Goal: Task Accomplishment & Management: Use online tool/utility

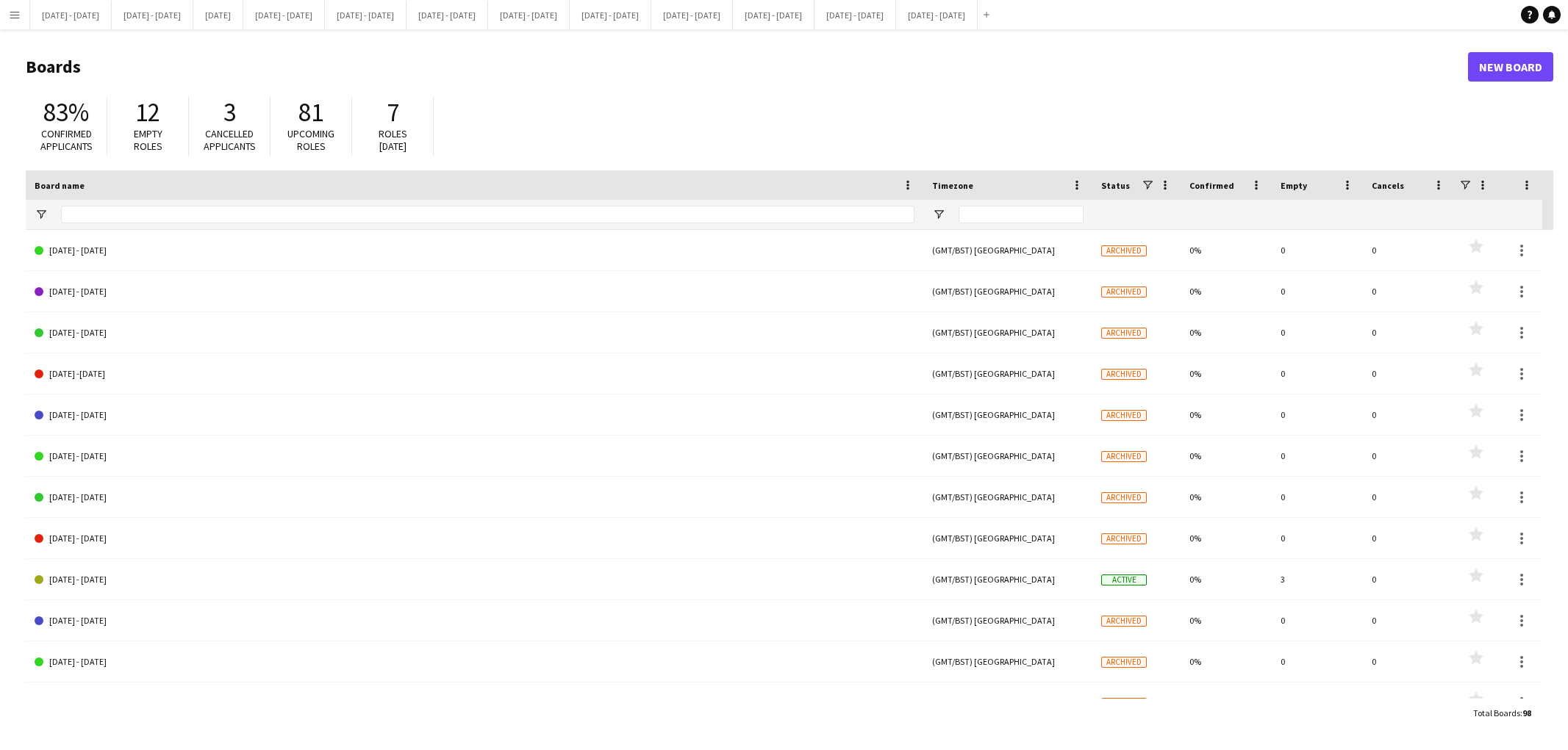
type input "***"
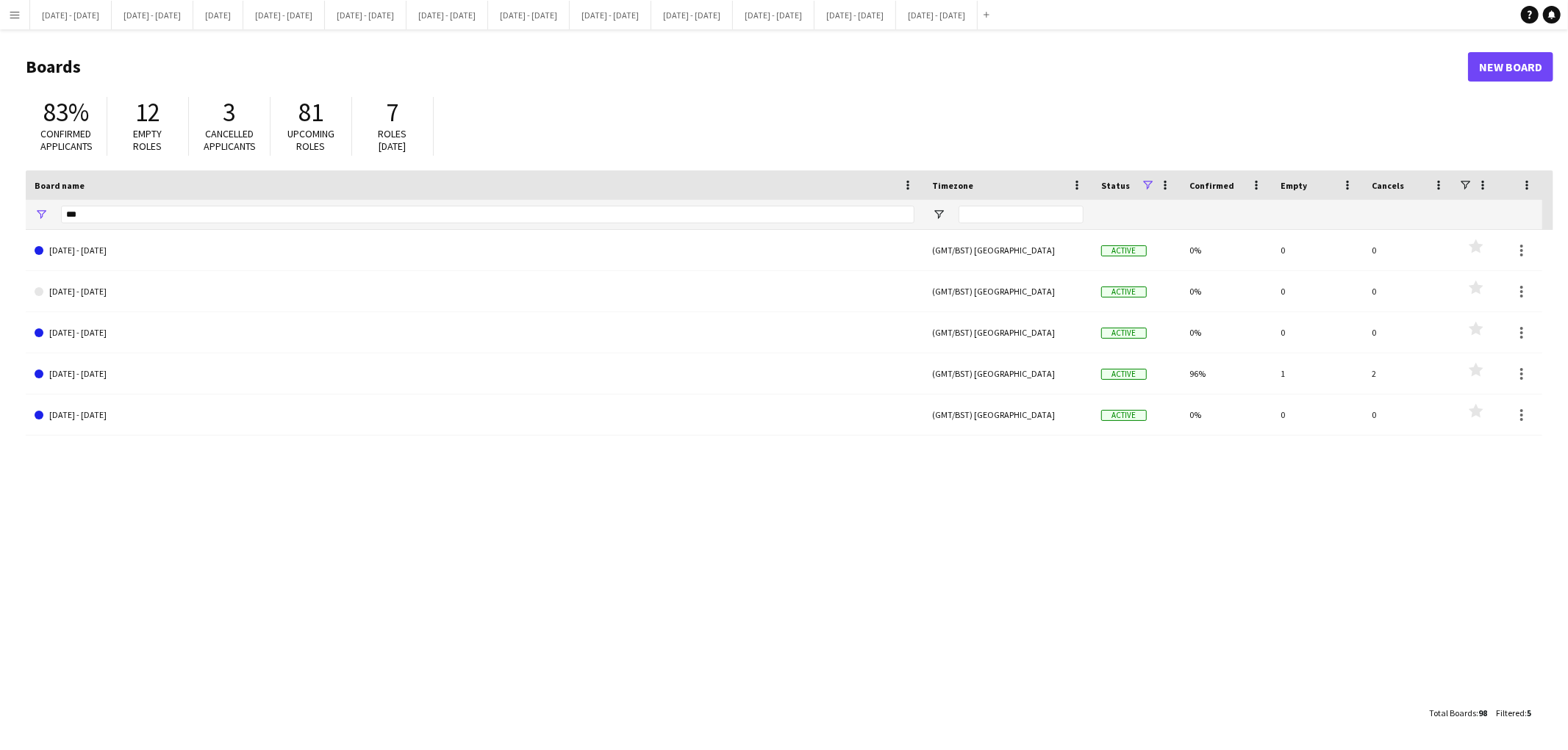
click at [12, 18] on app-icon "Menu" at bounding box center [14, 14] width 12 height 12
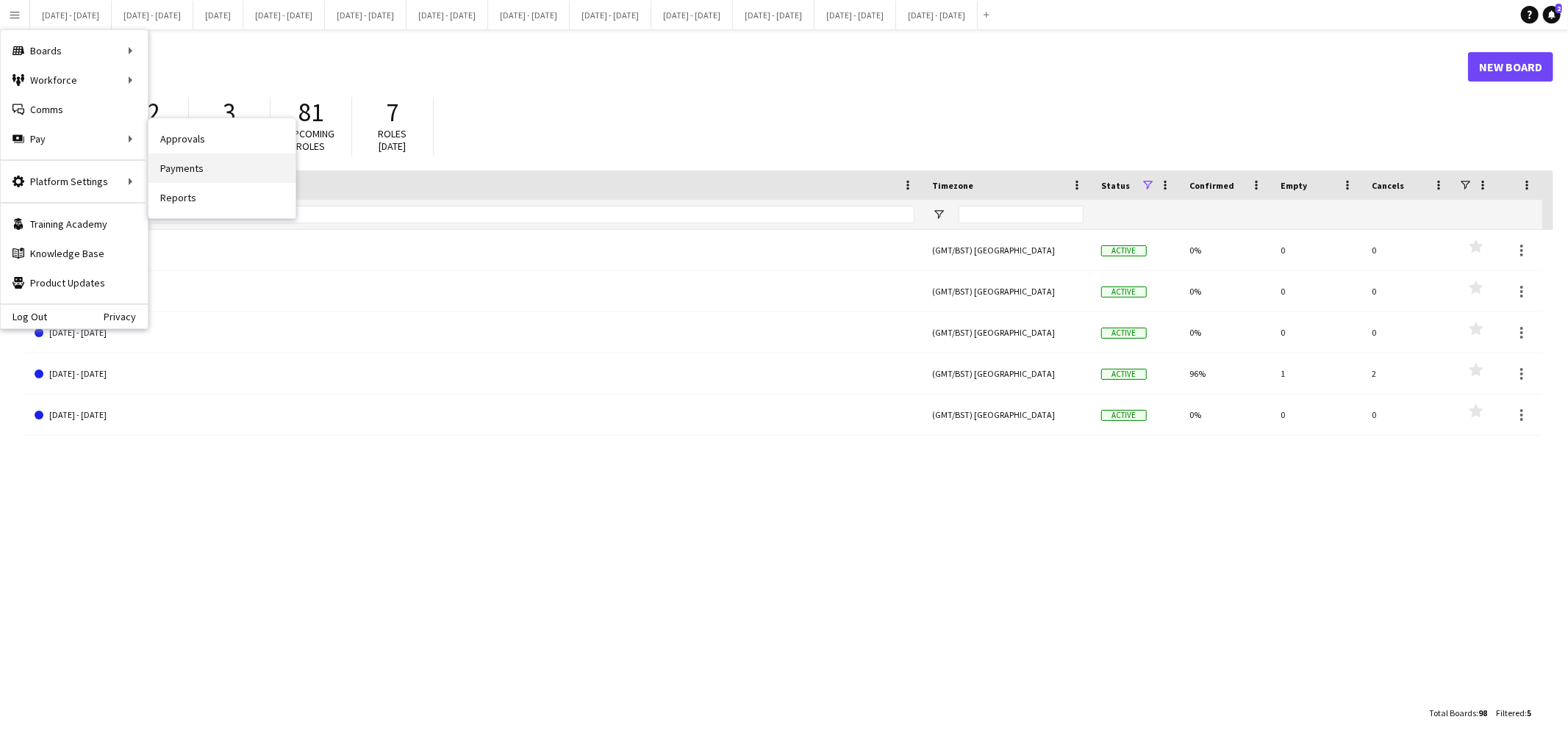
click at [182, 169] on link "Payments" at bounding box center [222, 168] width 147 height 30
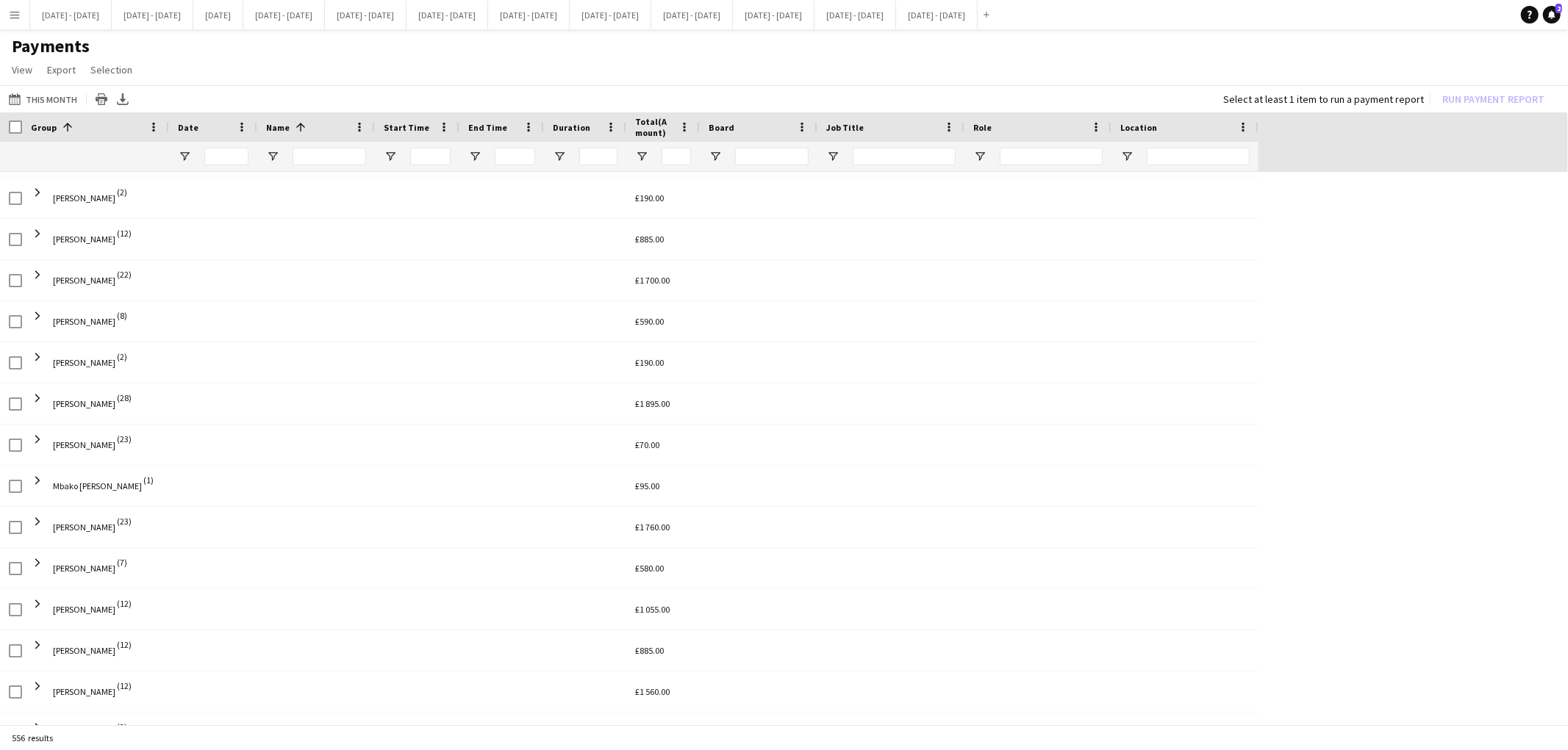
scroll to position [1639, 0]
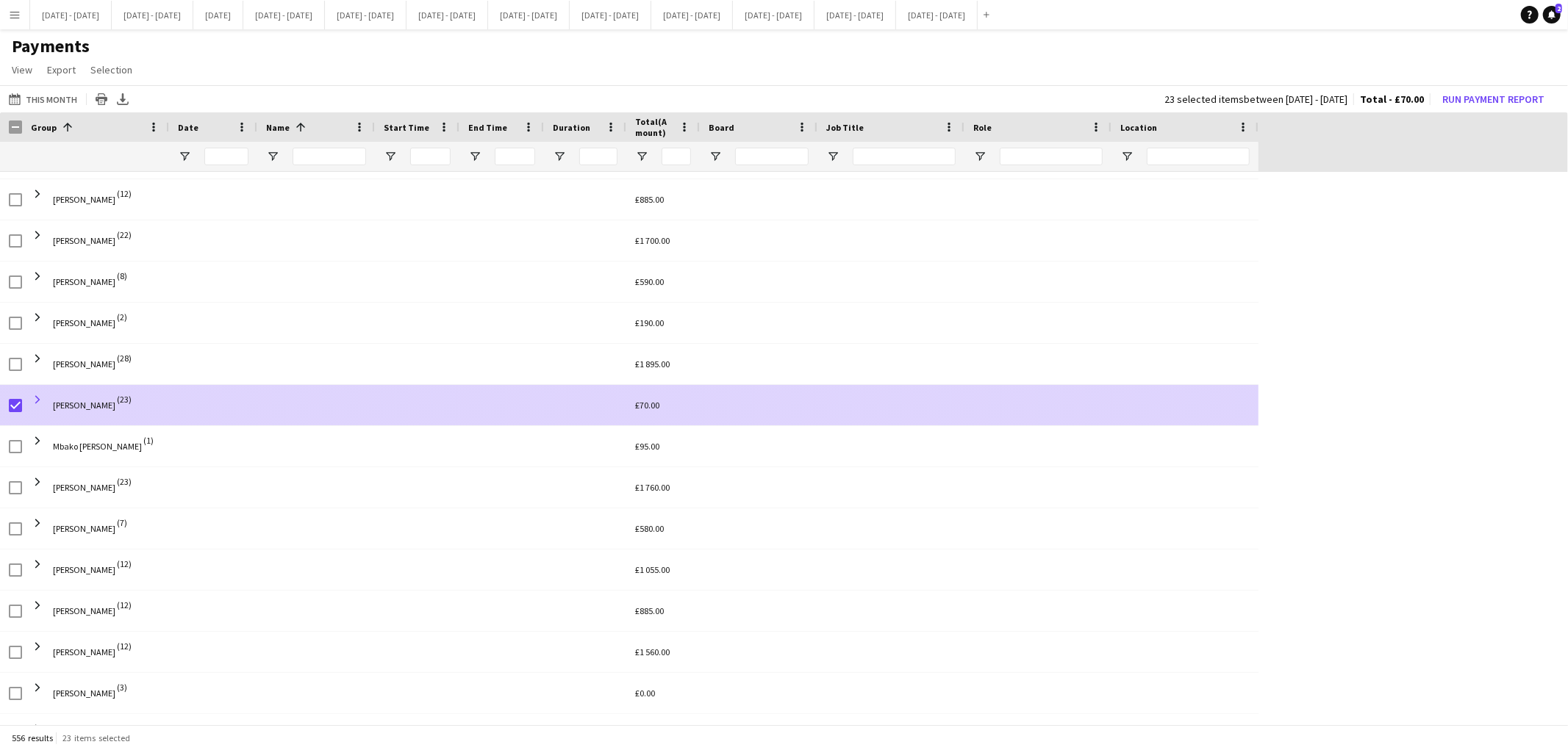
click at [38, 400] on span at bounding box center [37, 399] width 14 height 14
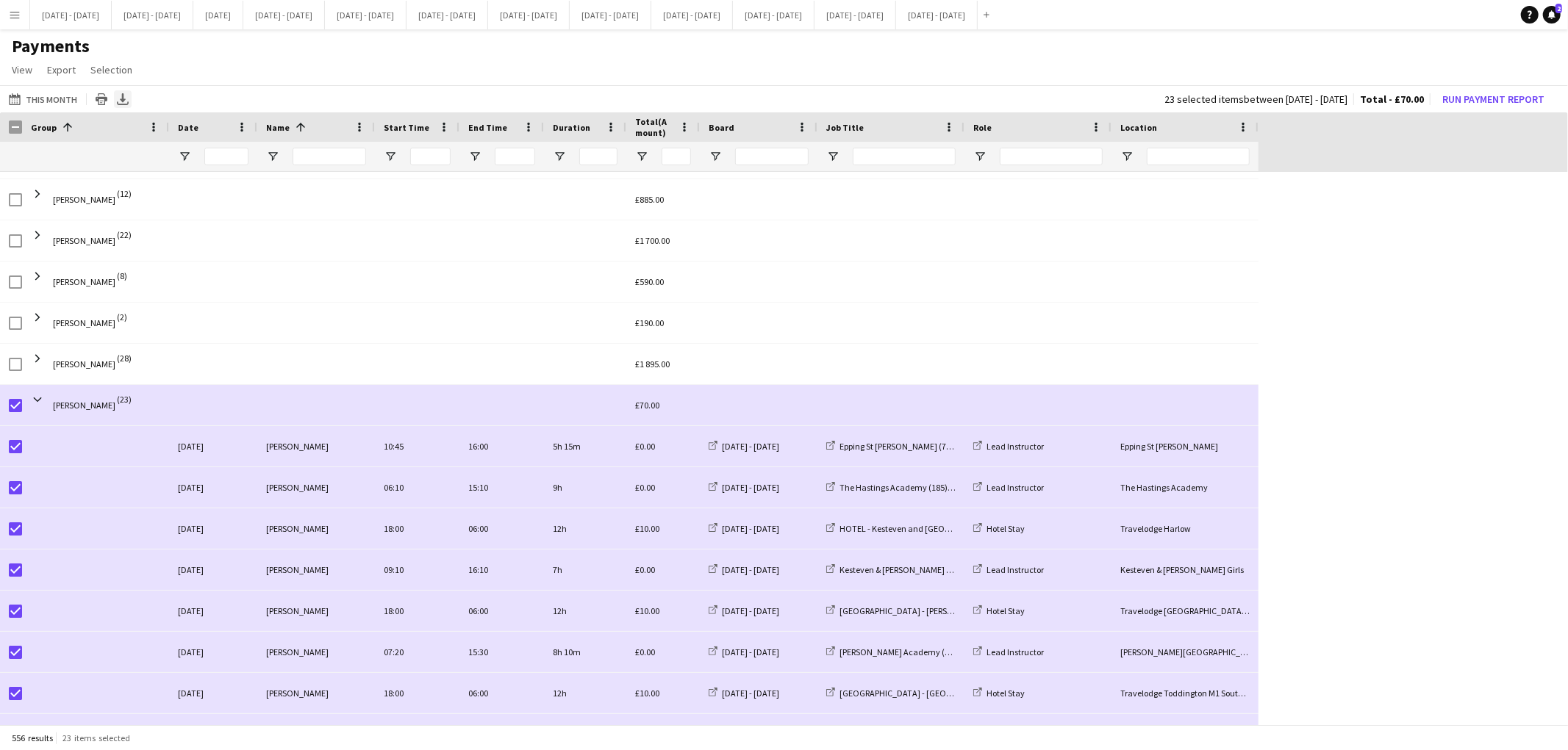
click at [120, 100] on icon at bounding box center [123, 98] width 6 height 9
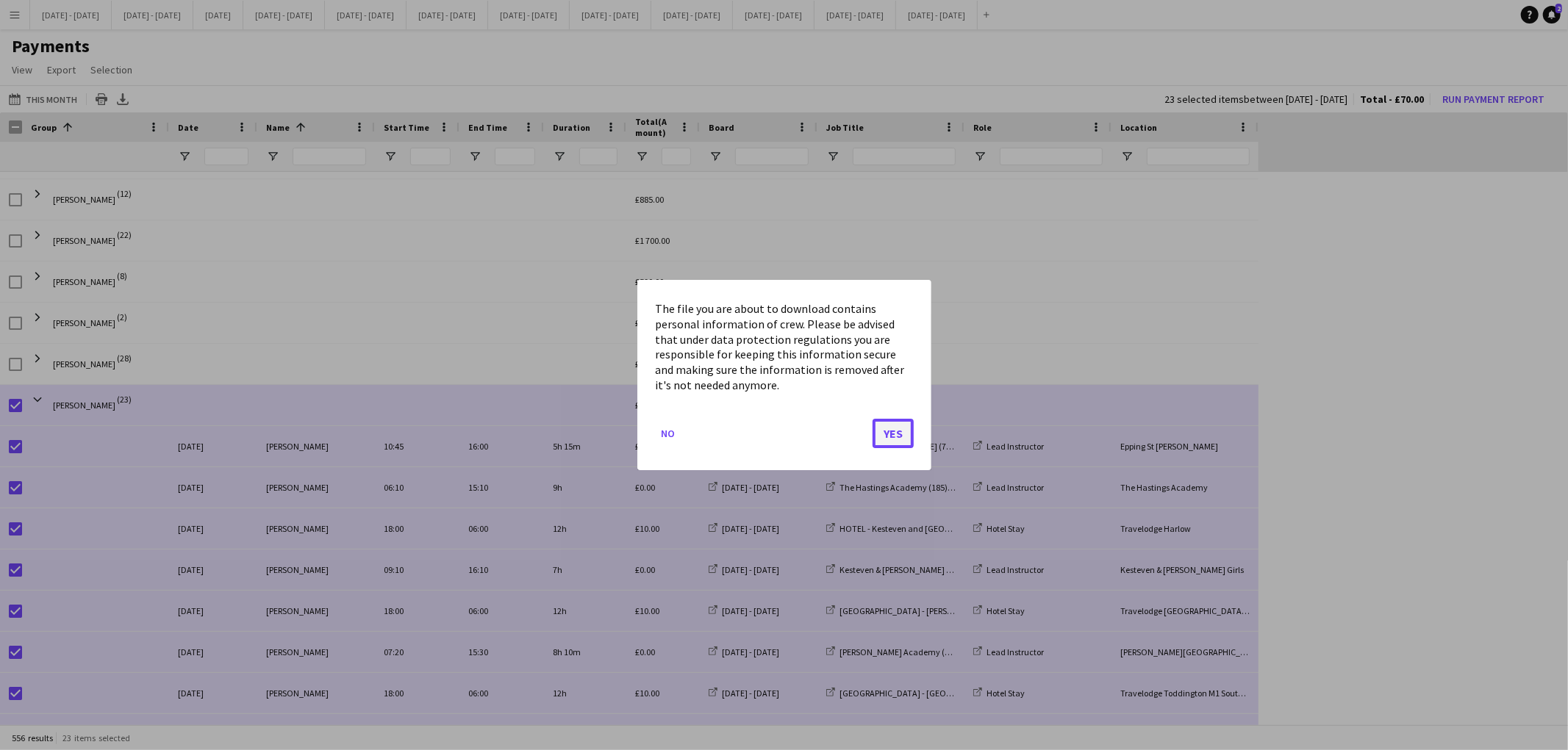
click at [899, 434] on button "Yes" at bounding box center [894, 434] width 41 height 30
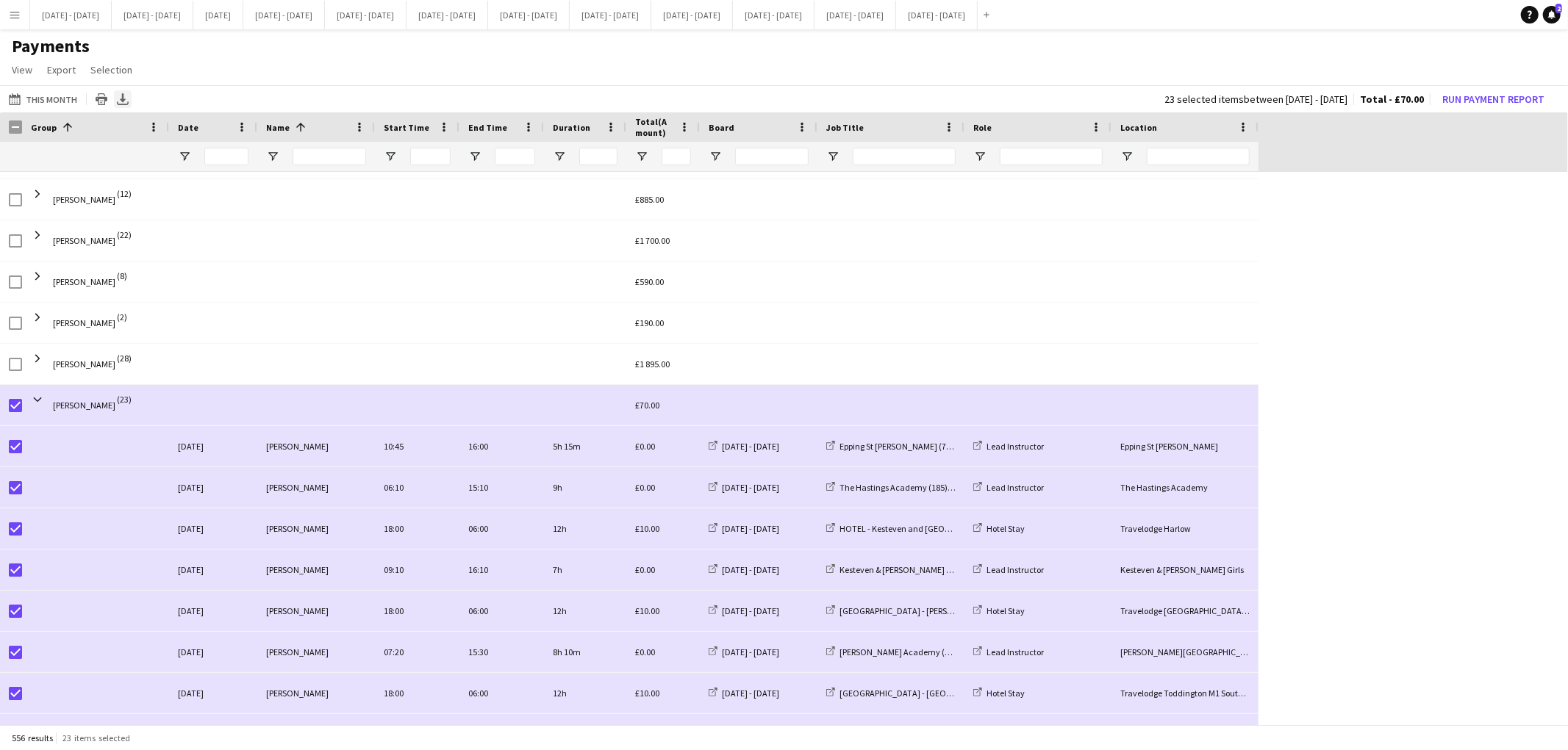
click at [122, 104] on icon at bounding box center [123, 104] width 12 height 4
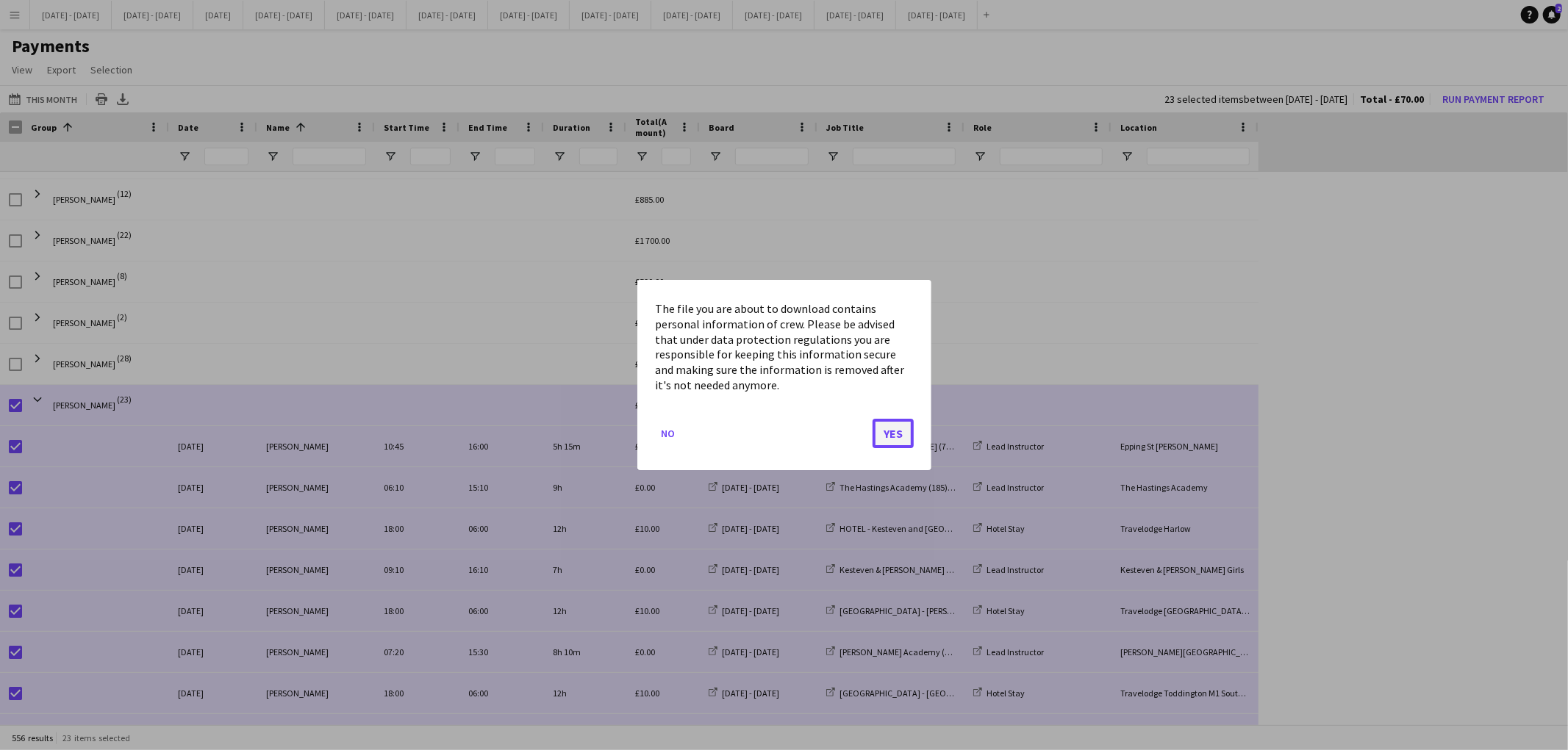
click at [891, 428] on button "Yes" at bounding box center [894, 434] width 41 height 30
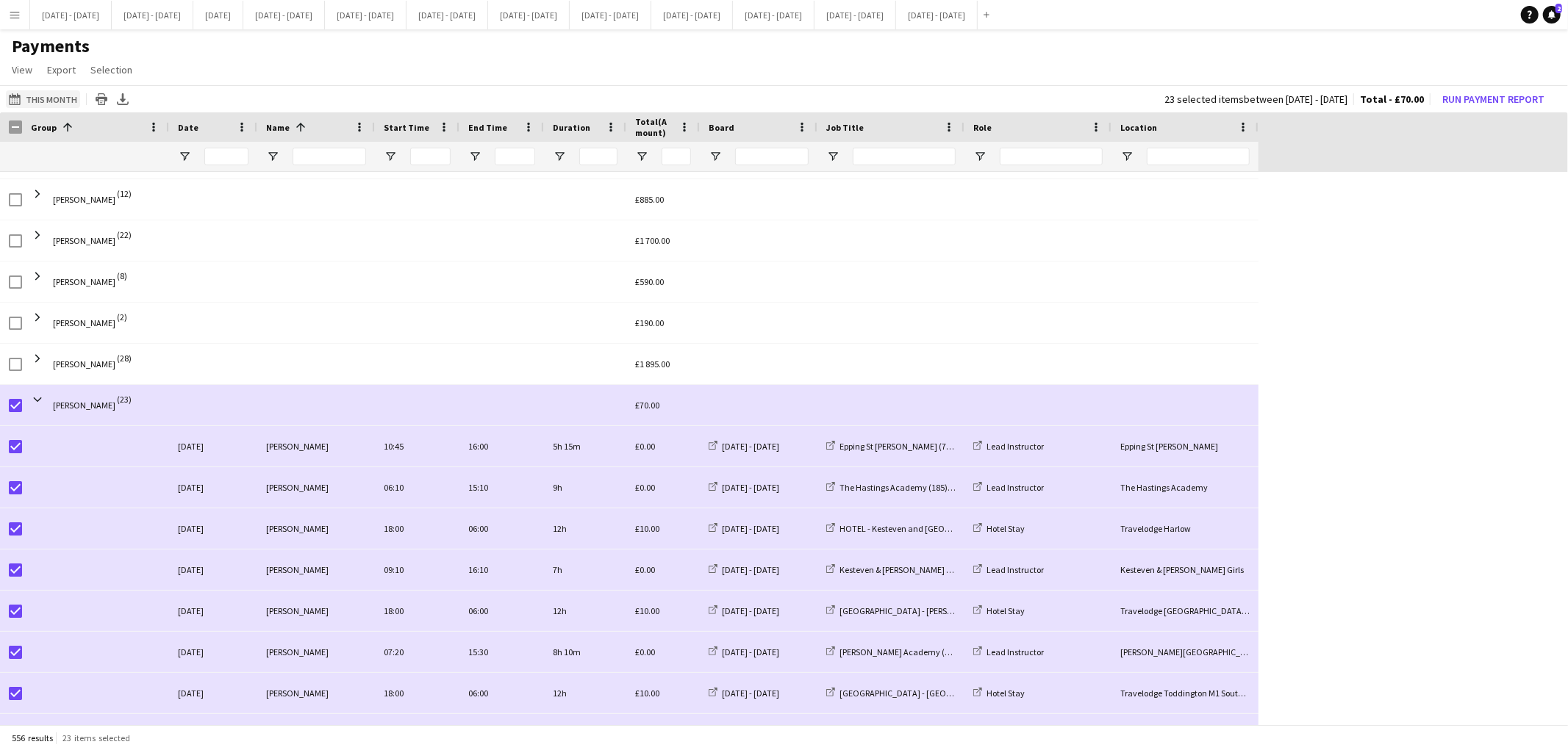
click at [49, 93] on button "This Month This Month" at bounding box center [43, 99] width 74 height 18
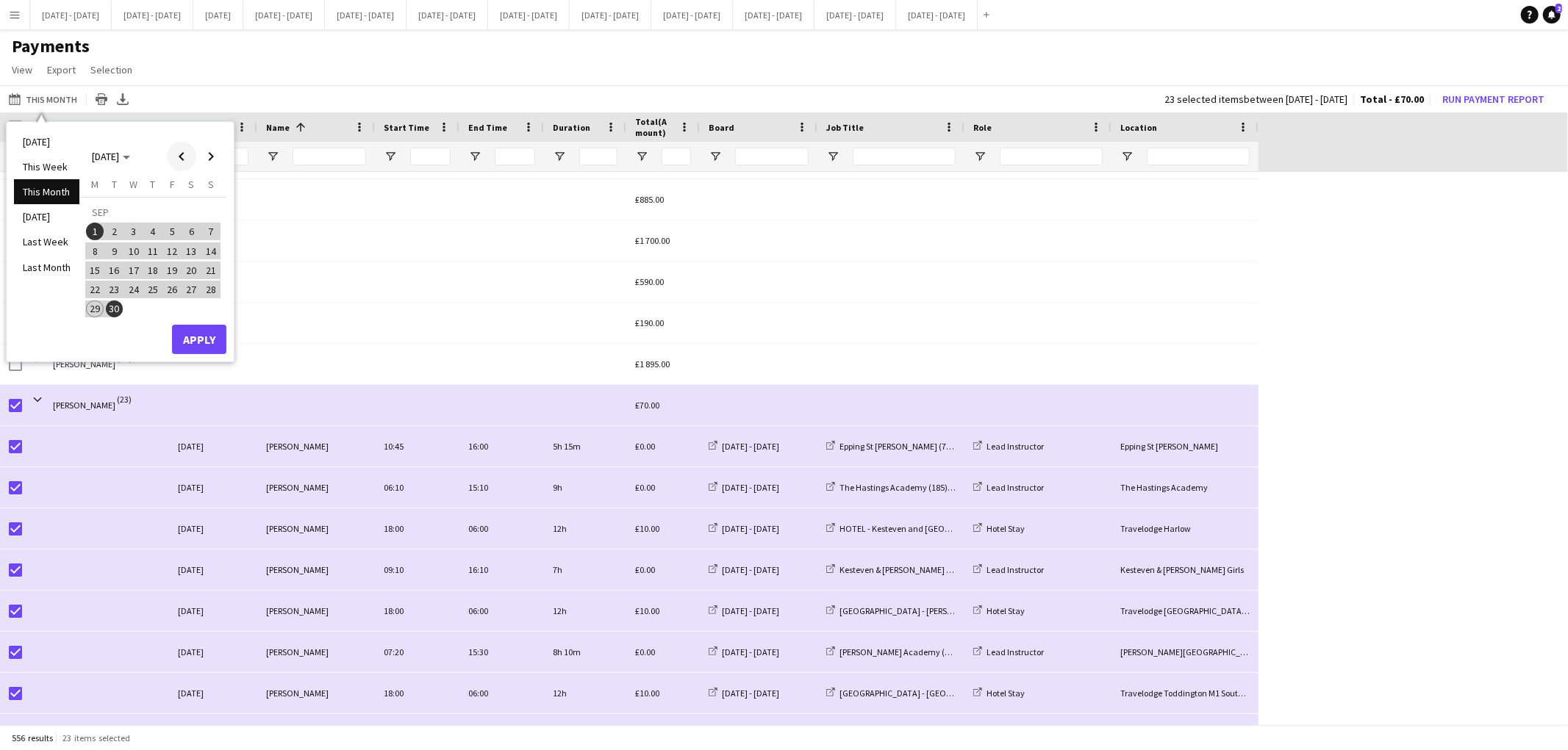
click at [177, 151] on span "Previous month" at bounding box center [181, 156] width 30 height 30
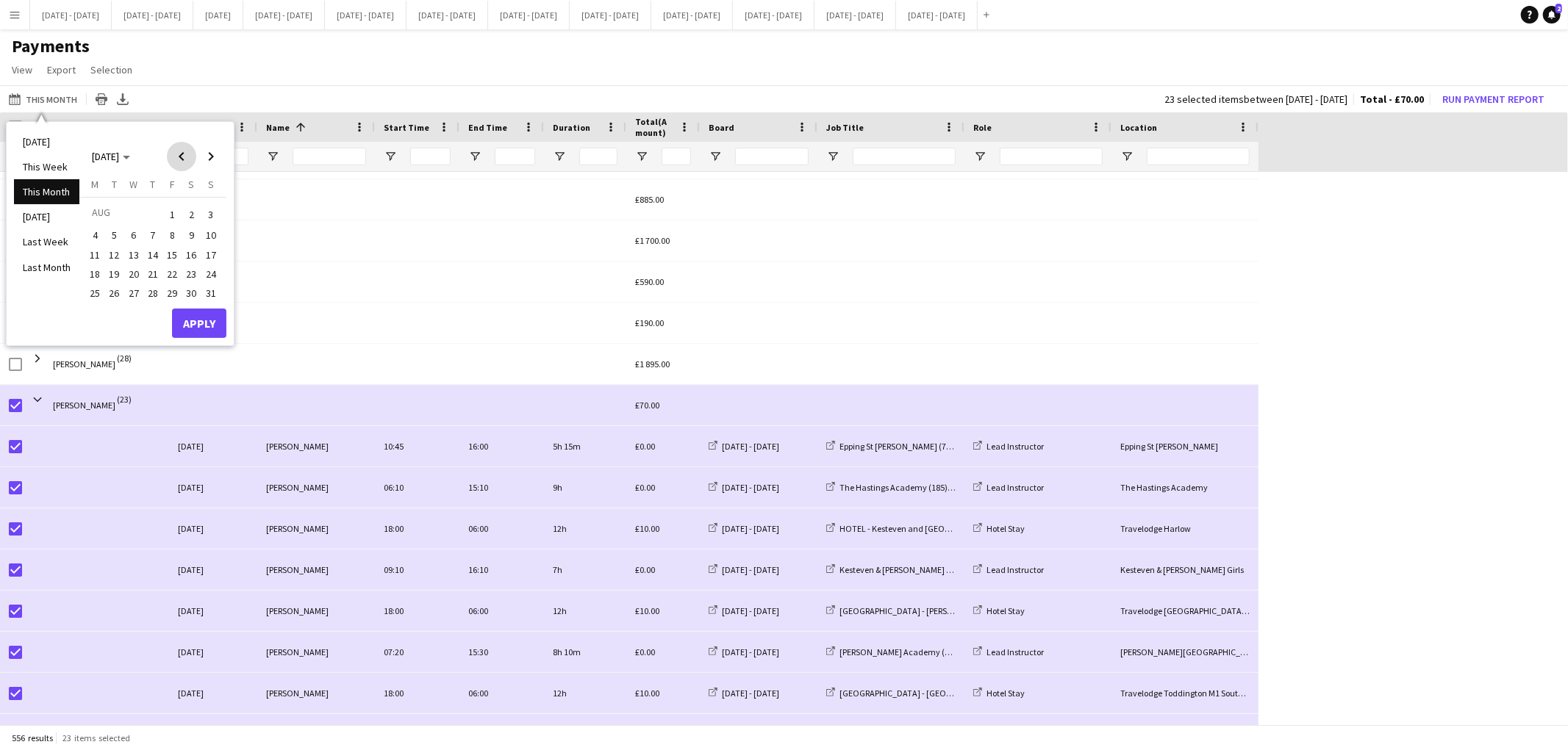
click at [177, 151] on span "Previous month" at bounding box center [181, 156] width 30 height 30
click at [112, 231] on span "1" at bounding box center [115, 232] width 18 height 18
click at [149, 305] on span "31" at bounding box center [153, 309] width 18 height 18
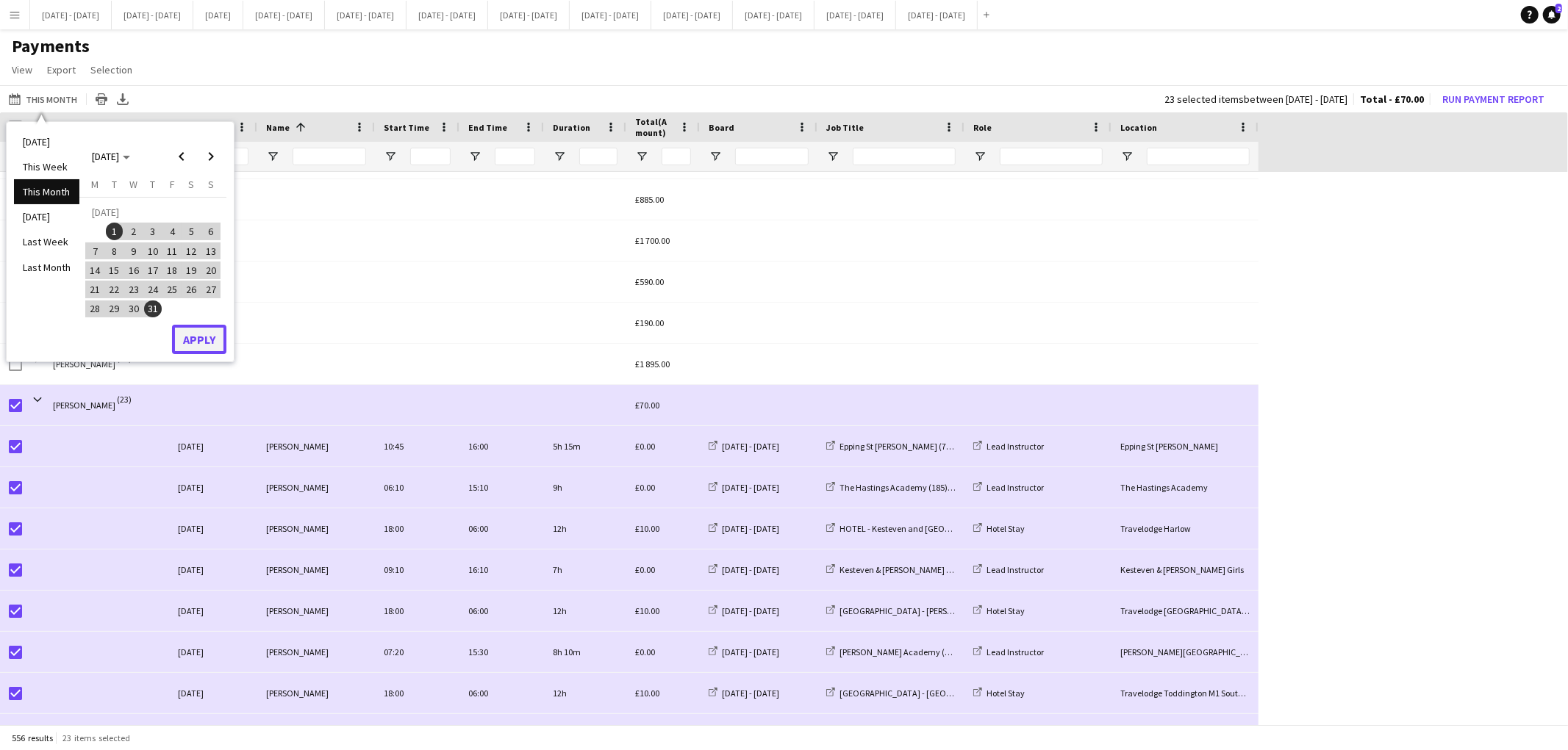
click at [199, 339] on button "Apply" at bounding box center [199, 339] width 54 height 30
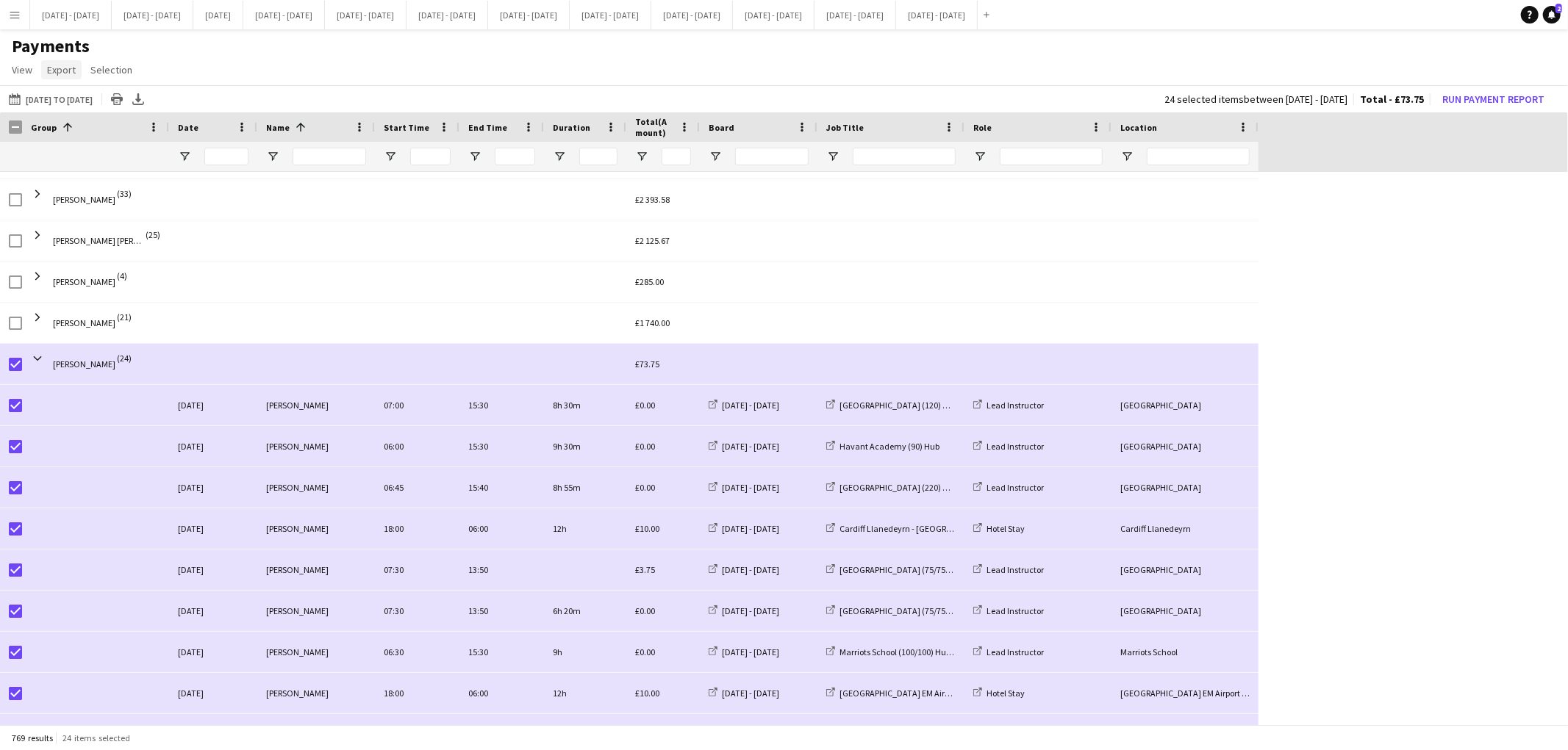
click at [64, 69] on span "Export" at bounding box center [61, 69] width 29 height 14
click at [97, 131] on span "Export as CSV" at bounding box center [84, 132] width 60 height 14
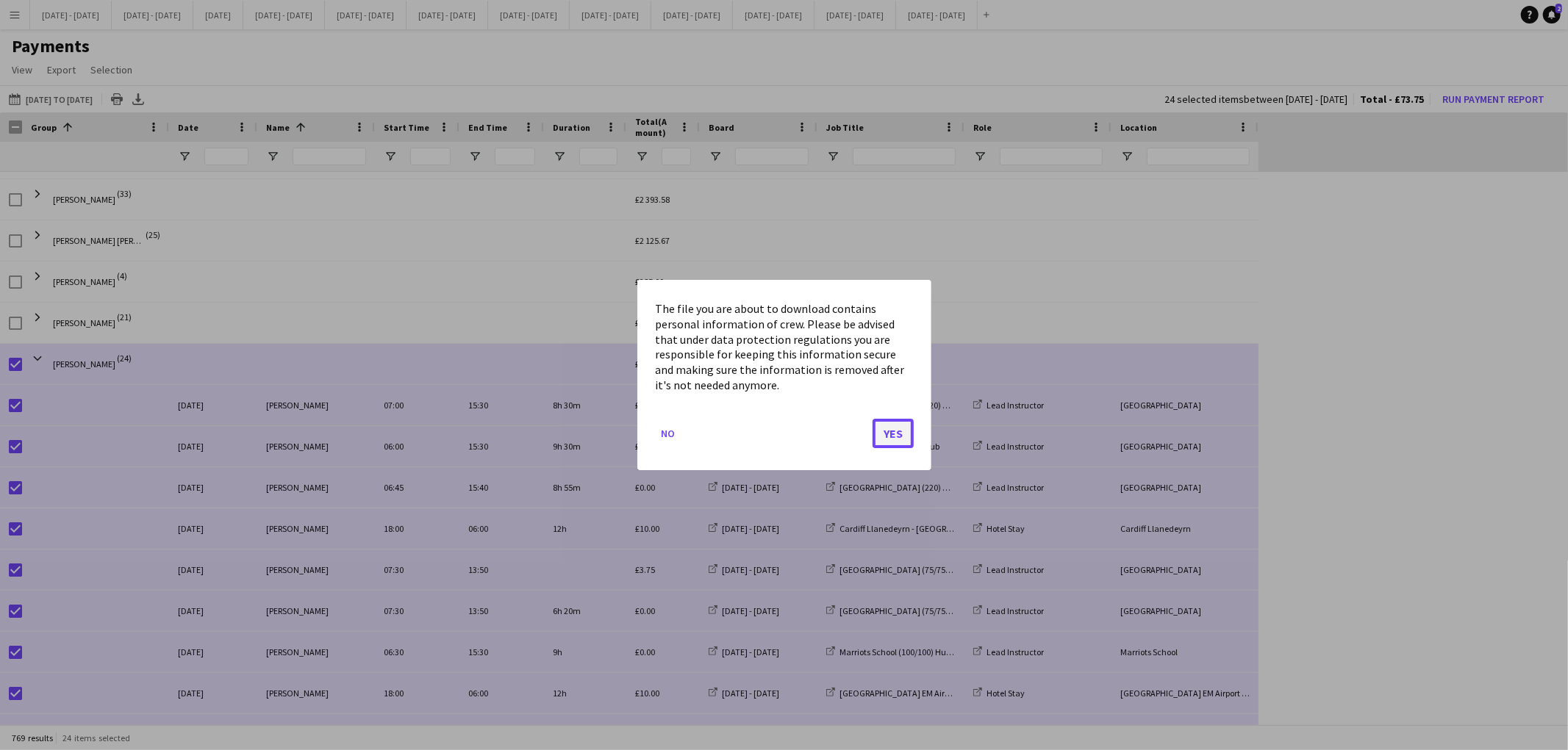
click at [890, 436] on button "Yes" at bounding box center [894, 434] width 41 height 30
